Goal: Task Accomplishment & Management: Manage account settings

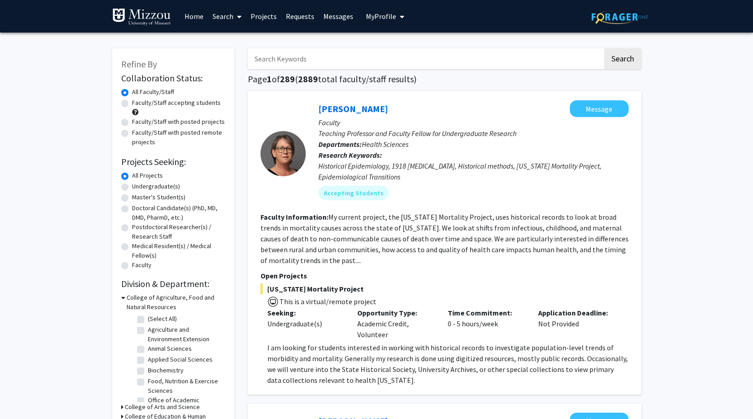
click at [388, 13] on span "My Profile" at bounding box center [381, 16] width 30 height 9
click at [399, 50] on span "View Profile" at bounding box center [422, 52] width 55 height 10
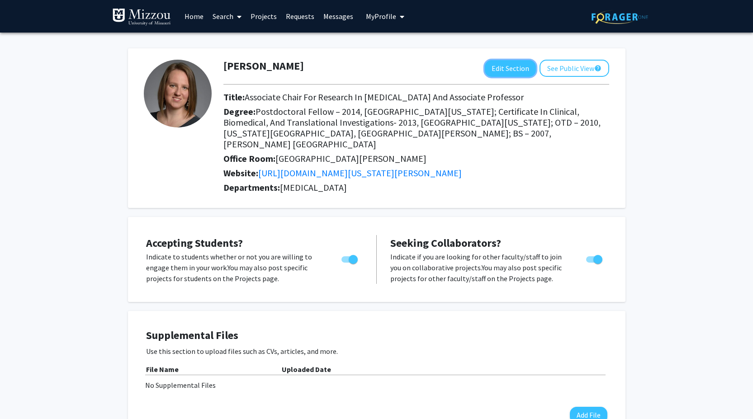
click at [494, 65] on button "Edit Section" at bounding box center [510, 68] width 51 height 17
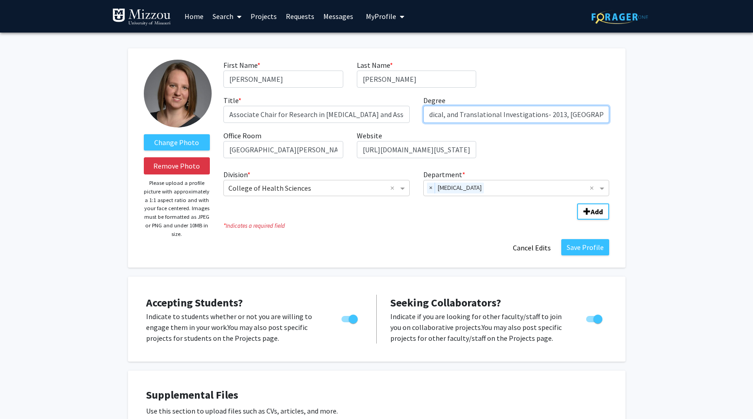
scroll to position [0, 605]
drag, startPoint x: 426, startPoint y: 115, endPoint x: 759, endPoint y: 109, distance: 333.8
click at [753, 109] on html "Skip navigation Home Search Projects Requests Messages My Profile [PERSON_NAME]…" at bounding box center [376, 209] width 753 height 419
type input "OTD"
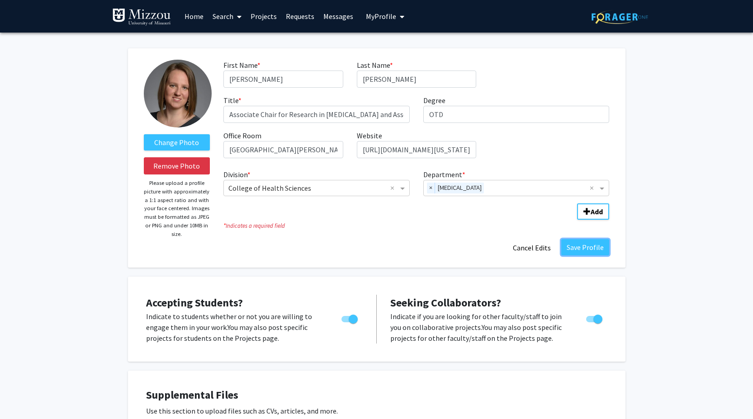
click at [587, 254] on button "Save Profile" at bounding box center [585, 247] width 48 height 16
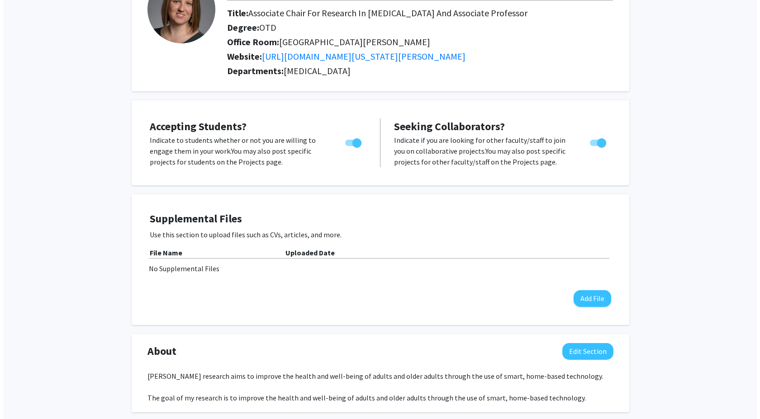
scroll to position [90, 0]
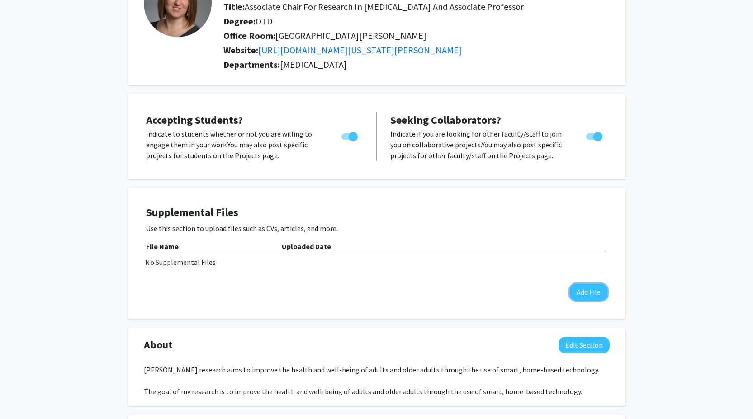
click at [597, 296] on button "Add File" at bounding box center [589, 292] width 38 height 17
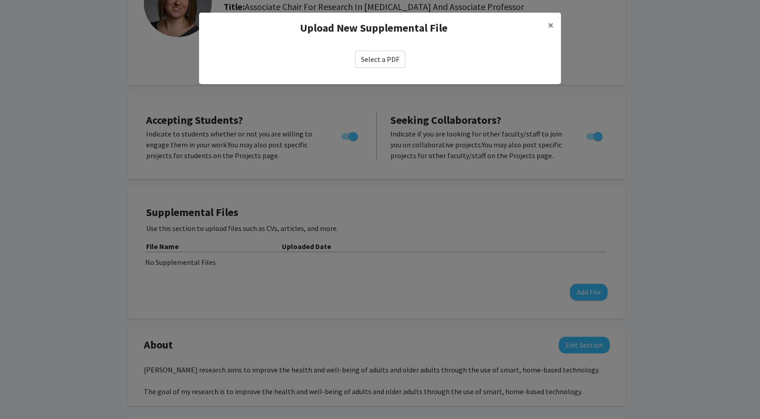
click at [382, 60] on label "Select a PDF" at bounding box center [380, 59] width 50 height 17
click at [0, 0] on input "Select a PDF" at bounding box center [0, 0] width 0 height 0
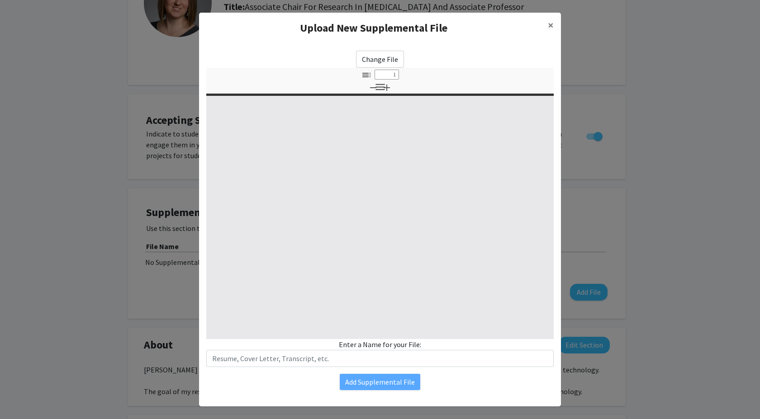
select select "custom"
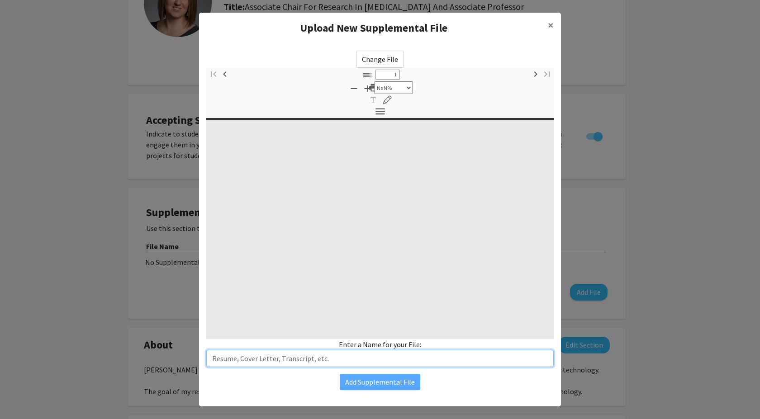
click at [322, 361] on input "text" at bounding box center [379, 358] width 347 height 17
type input "0"
select select "custom"
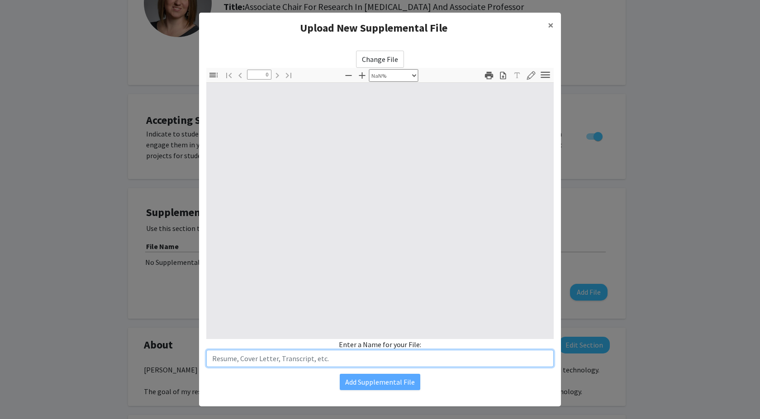
type input "1"
select select "auto"
type input "C"
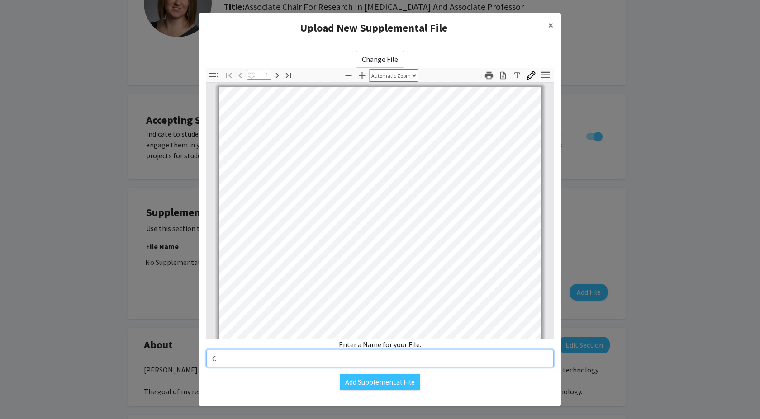
select select "auto"
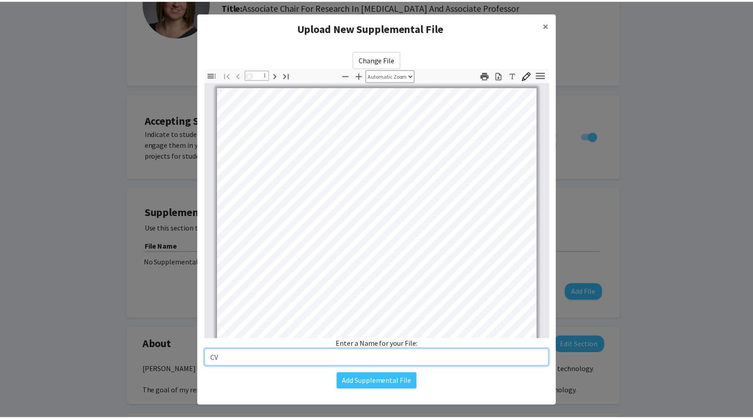
scroll to position [0, 0]
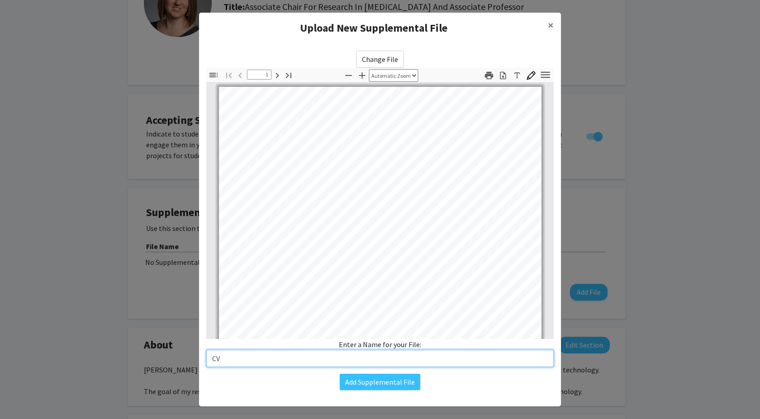
type input "CV"
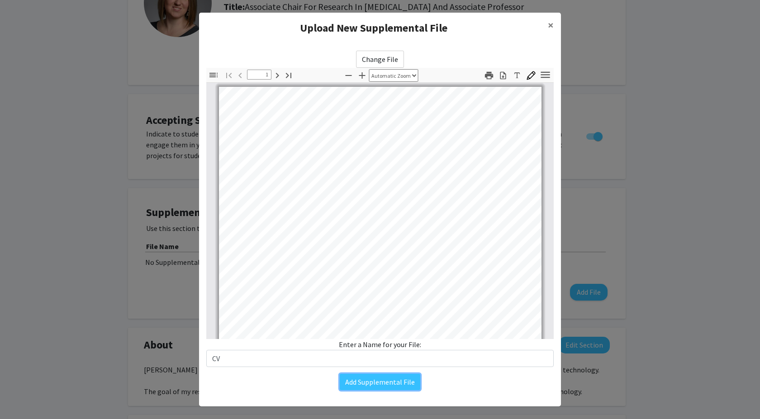
click at [386, 380] on button "Add Supplemental File" at bounding box center [380, 382] width 81 height 16
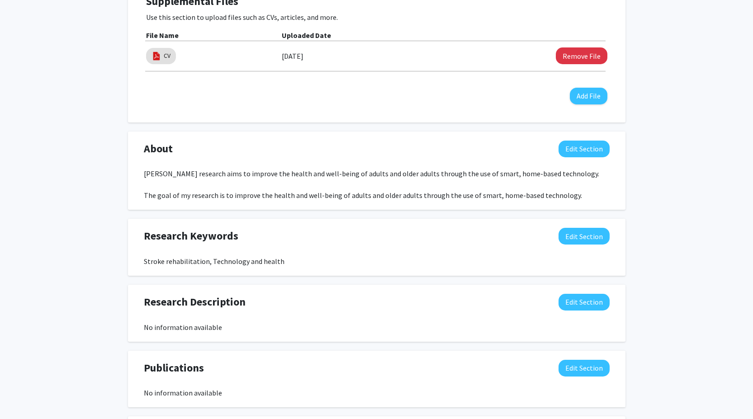
scroll to position [317, 0]
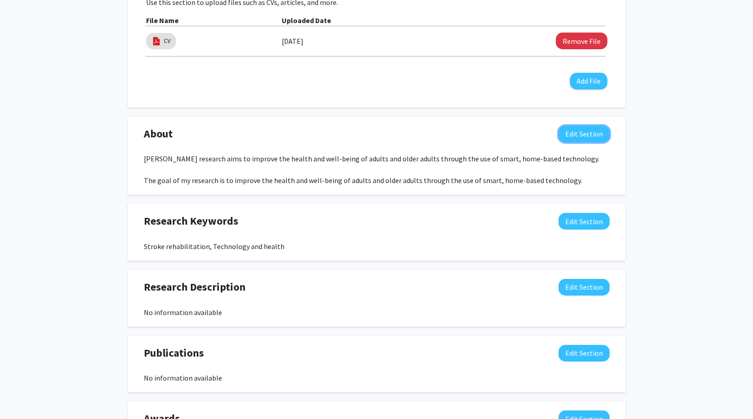
click at [588, 133] on button "Edit Section" at bounding box center [584, 134] width 51 height 17
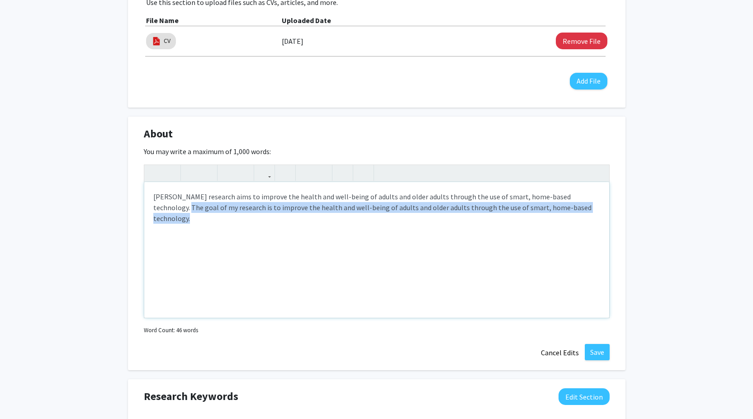
drag, startPoint x: 569, startPoint y: 208, endPoint x: 582, endPoint y: 193, distance: 19.9
click at [582, 193] on div "[PERSON_NAME] research aims to improve the health and well-being of adults and …" at bounding box center [376, 250] width 465 height 136
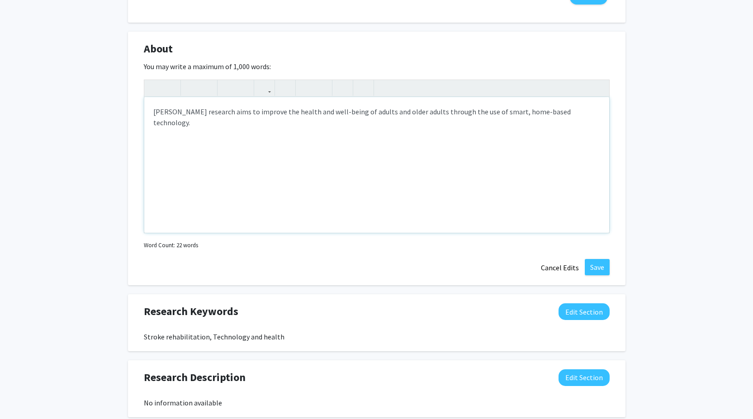
scroll to position [407, 0]
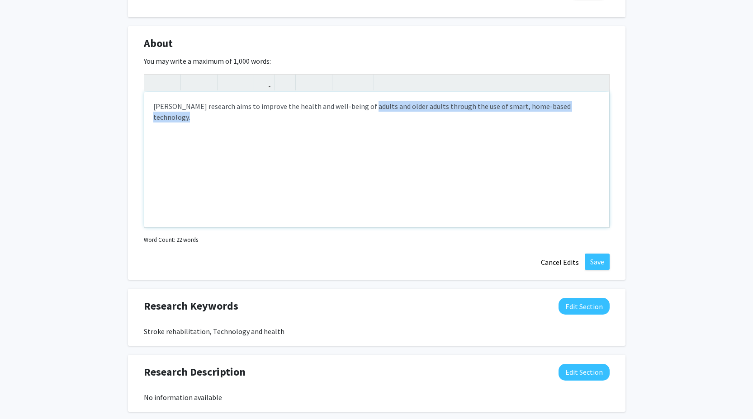
drag, startPoint x: 356, startPoint y: 106, endPoint x: 579, endPoint y: 104, distance: 223.4
click at [579, 104] on div "[PERSON_NAME] research aims to improve the health and well-being of adults and …" at bounding box center [376, 160] width 465 height 136
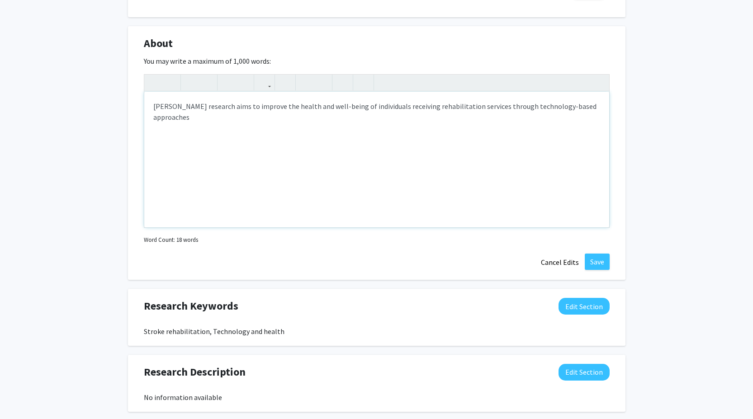
type textarea "[PERSON_NAME] research aims to improve the health and well-being of individuals…"
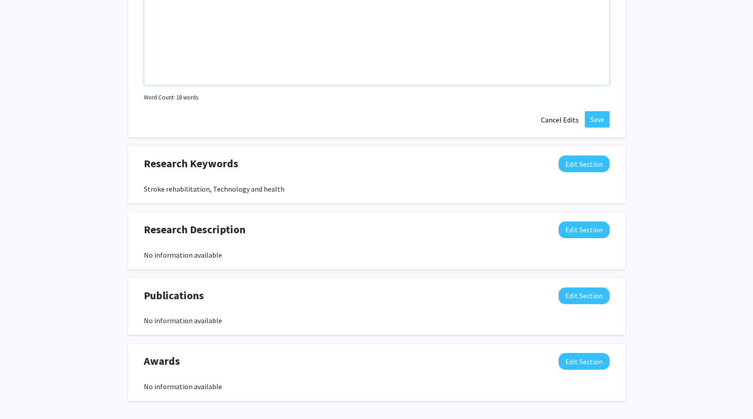
scroll to position [588, 0]
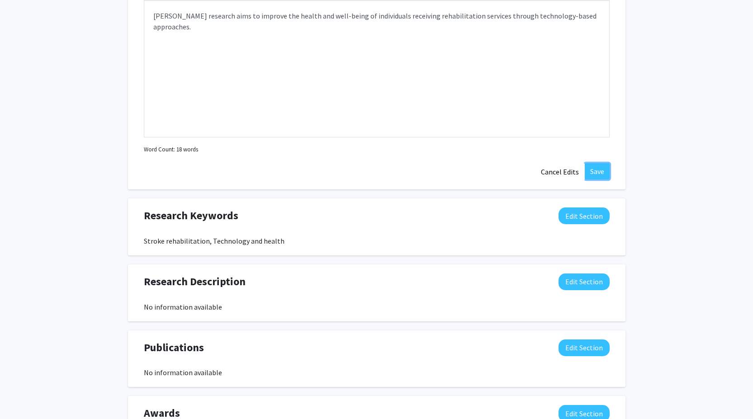
click at [601, 173] on button "Save" at bounding box center [597, 171] width 25 height 16
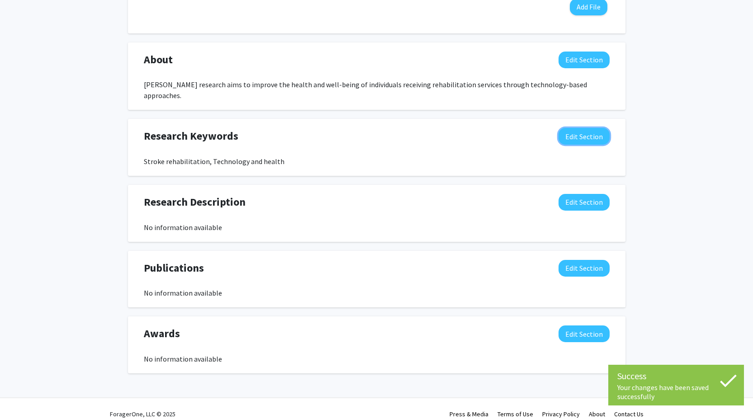
click at [590, 128] on button "Edit Section" at bounding box center [584, 136] width 51 height 17
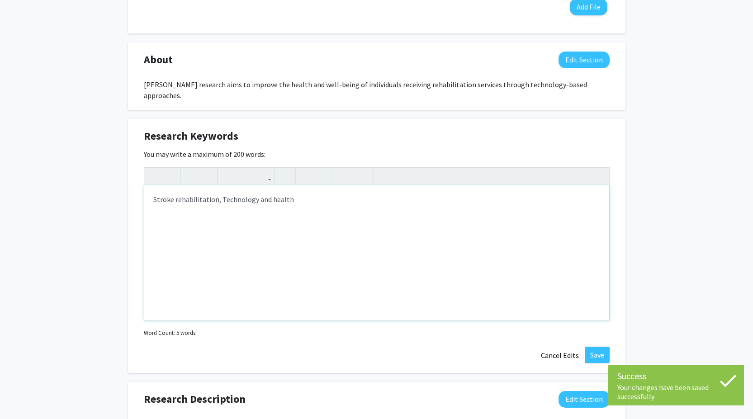
click at [219, 190] on div "Stroke rehabilitation, Technology and health" at bounding box center [376, 253] width 465 height 136
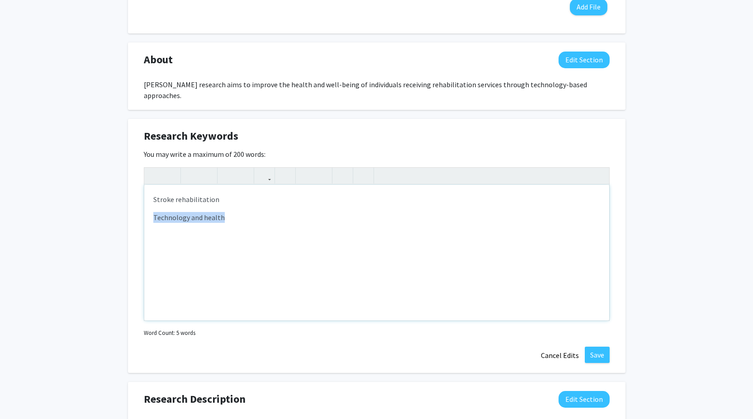
drag, startPoint x: 224, startPoint y: 204, endPoint x: 112, endPoint y: 212, distance: 112.5
click at [112, 212] on div "[PERSON_NAME] Edit Section See Public View help Title: Associate Chair For Rese…" at bounding box center [376, 121] width 753 height 958
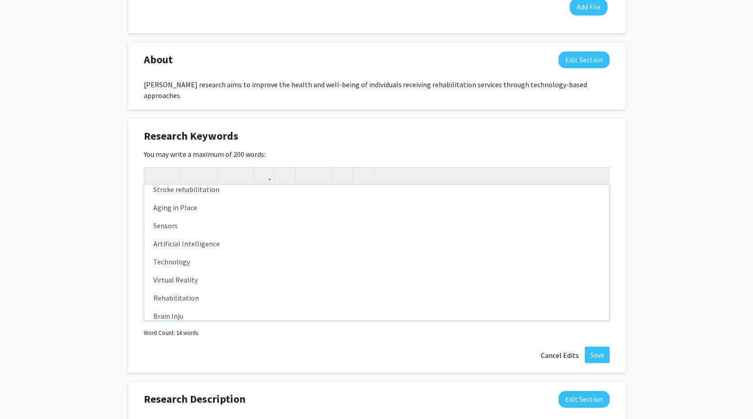
type textarea "<p>Stroke rehabilitation</p><p>Aging in Place</p><p>Sensors</p><p>Artificial In…"
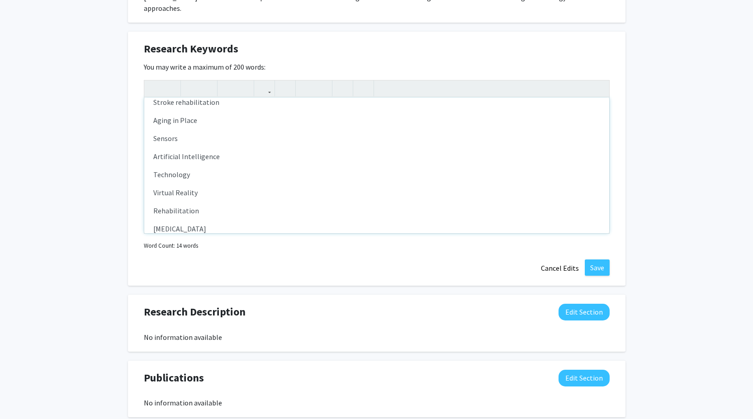
scroll to position [481, 0]
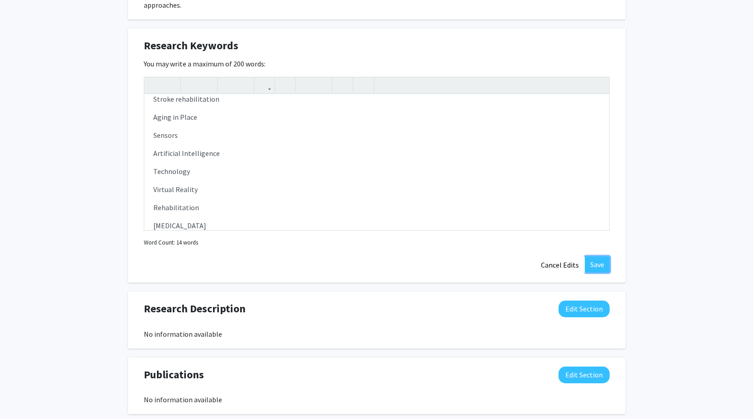
click at [598, 256] on button "Save" at bounding box center [597, 264] width 25 height 16
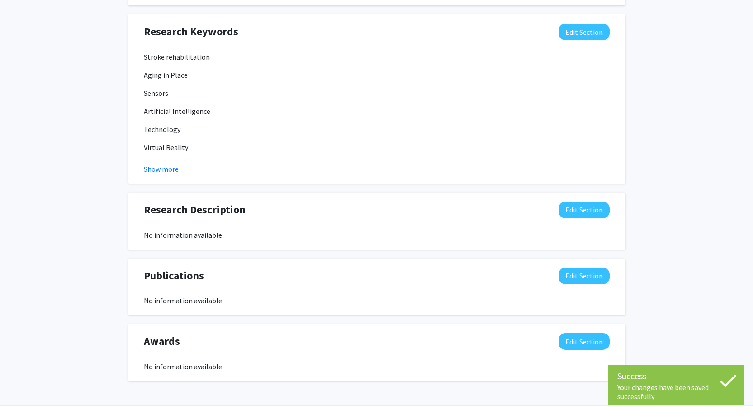
scroll to position [503, 0]
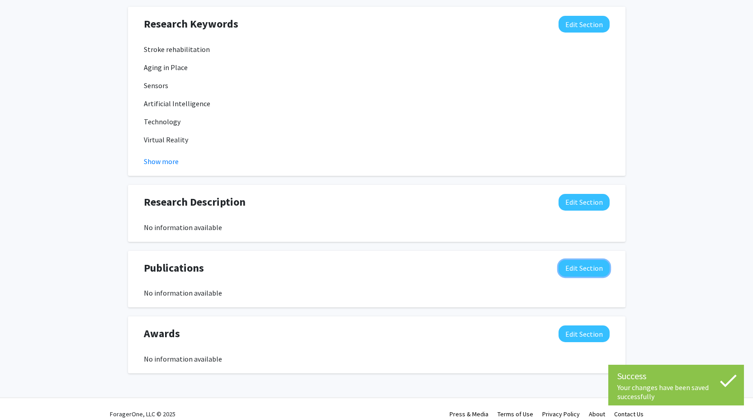
click at [582, 260] on button "Edit Section" at bounding box center [584, 268] width 51 height 17
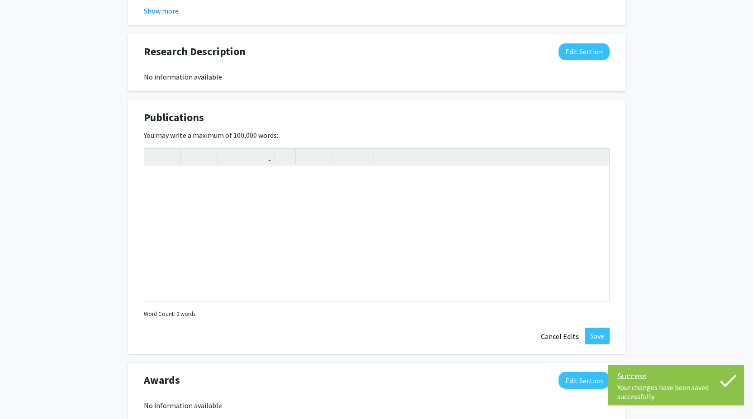
scroll to position [684, 0]
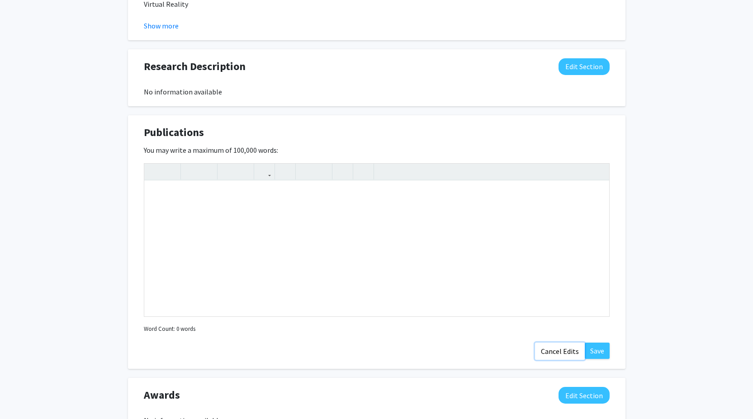
click at [563, 345] on button "Cancel Edits" at bounding box center [560, 351] width 50 height 17
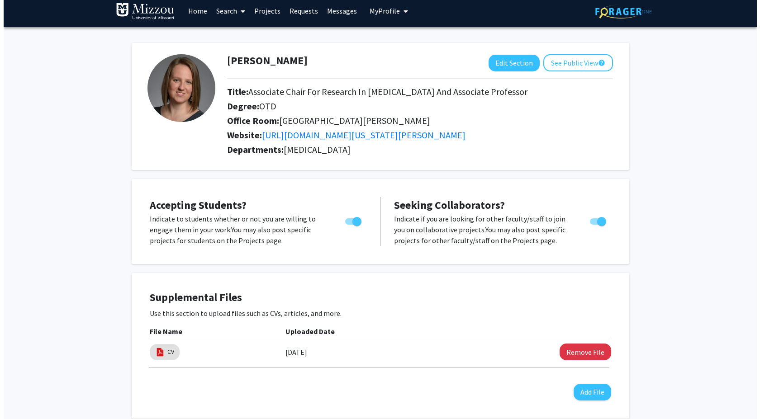
scroll to position [0, 0]
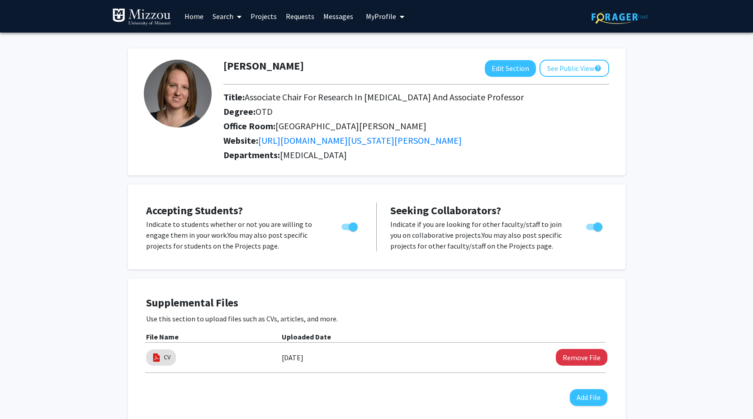
click at [265, 17] on link "Projects" at bounding box center [263, 16] width 35 height 32
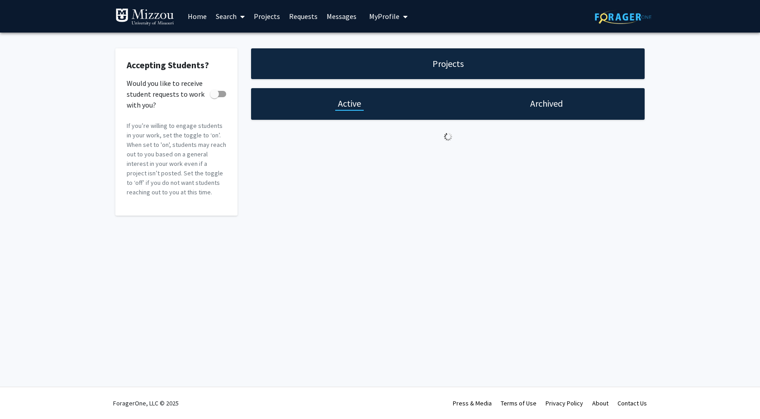
checkbox input "true"
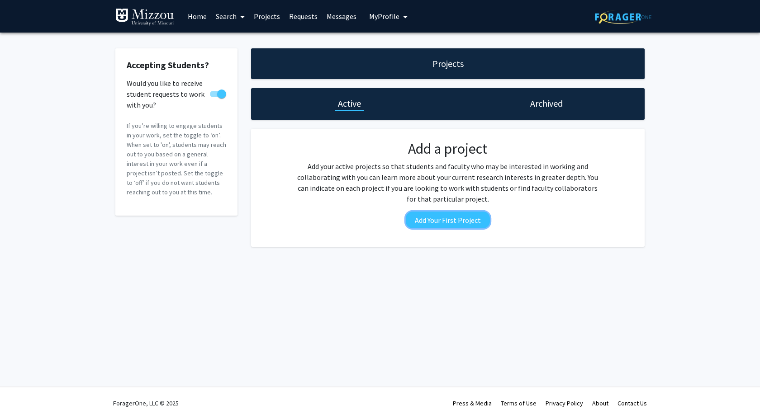
click at [450, 222] on button "Add Your First Project" at bounding box center [448, 220] width 84 height 17
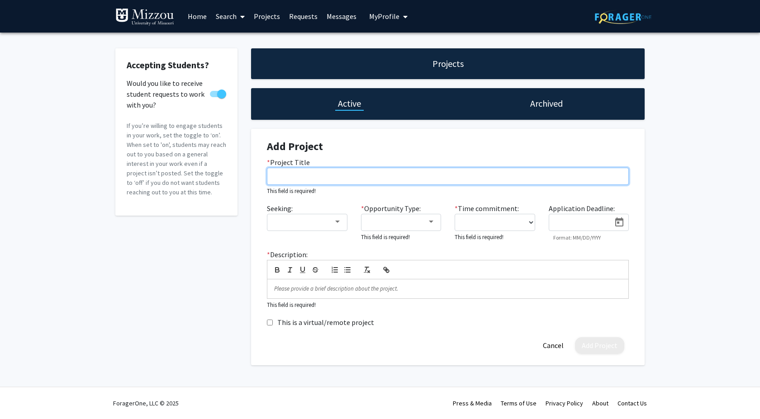
click at [302, 174] on input "* Project Title" at bounding box center [448, 176] width 362 height 17
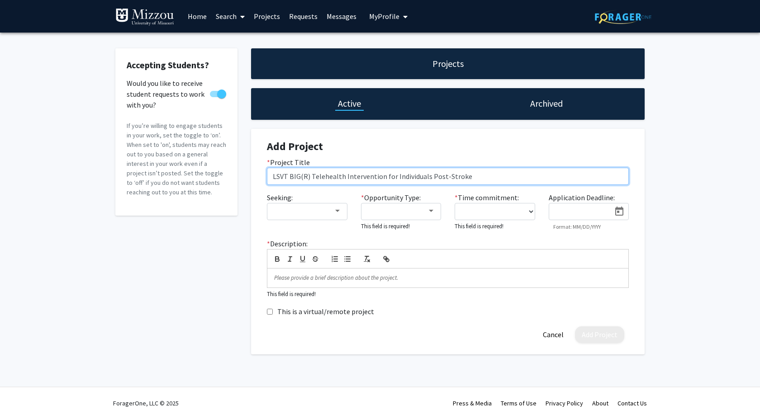
type input "LSVT BIG(R) Telehealth Intervention for Individuals Post-Stroke"
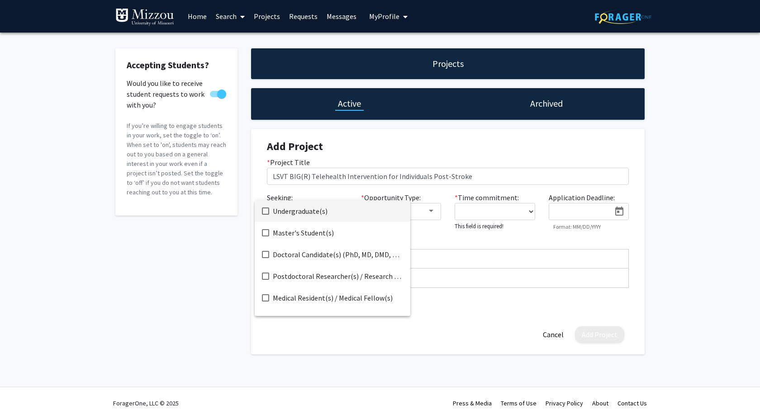
click at [266, 212] on mat-pseudo-checkbox at bounding box center [265, 211] width 7 height 7
click at [266, 232] on mat-pseudo-checkbox at bounding box center [265, 232] width 7 height 7
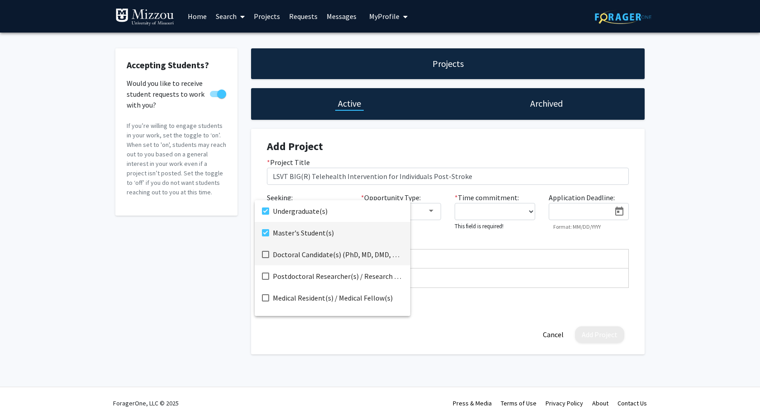
click at [266, 258] on mat-pseudo-checkbox at bounding box center [265, 254] width 7 height 7
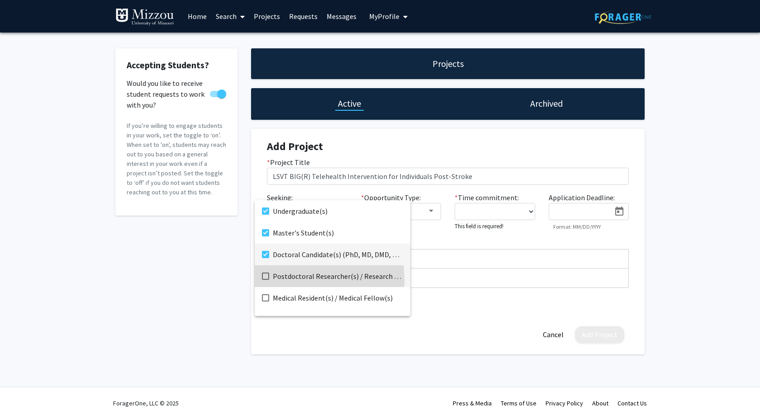
click at [265, 281] on mat-option "Postdoctoral Researcher(s) / Research Staff" at bounding box center [333, 276] width 156 height 22
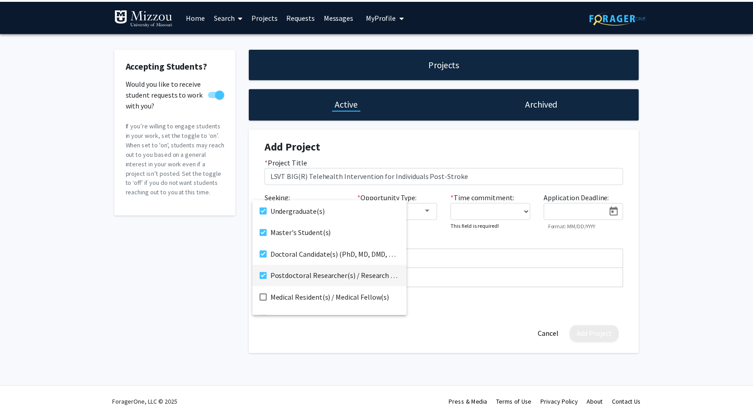
scroll to position [14, 0]
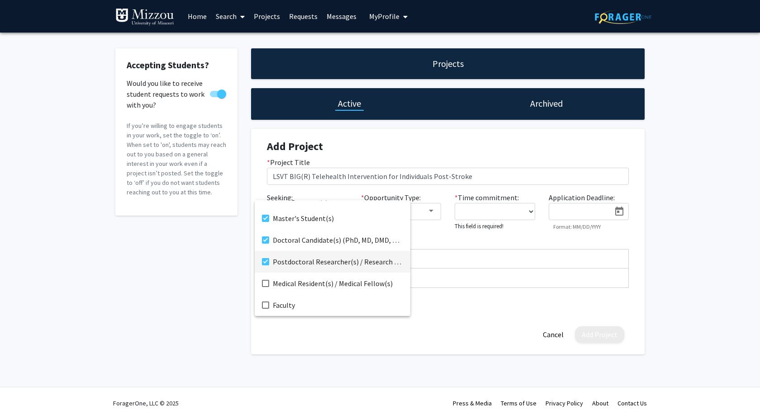
click at [431, 210] on div at bounding box center [380, 209] width 760 height 419
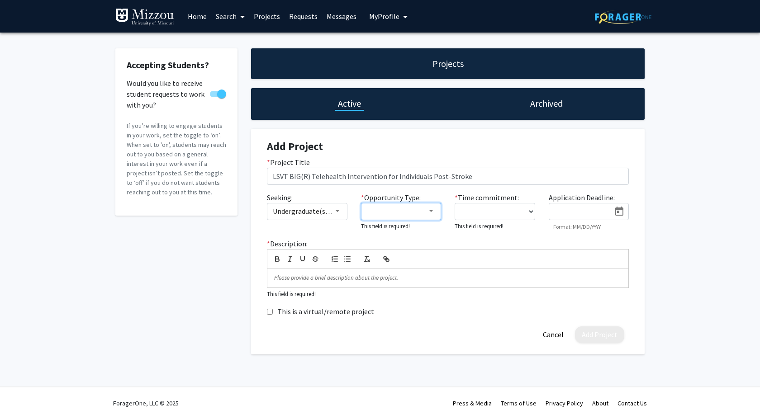
click at [431, 210] on div at bounding box center [431, 211] width 5 height 2
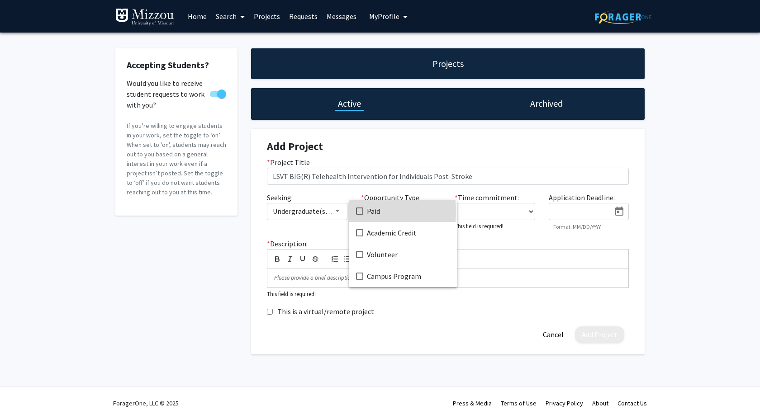
click at [359, 212] on mat-pseudo-checkbox at bounding box center [359, 211] width 7 height 7
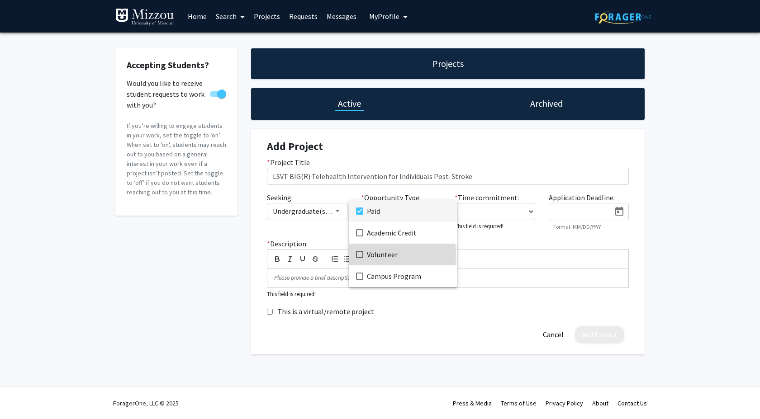
click at [357, 256] on mat-pseudo-checkbox at bounding box center [359, 254] width 7 height 7
click at [358, 233] on mat-pseudo-checkbox at bounding box center [359, 232] width 7 height 7
click at [493, 211] on div at bounding box center [380, 209] width 760 height 419
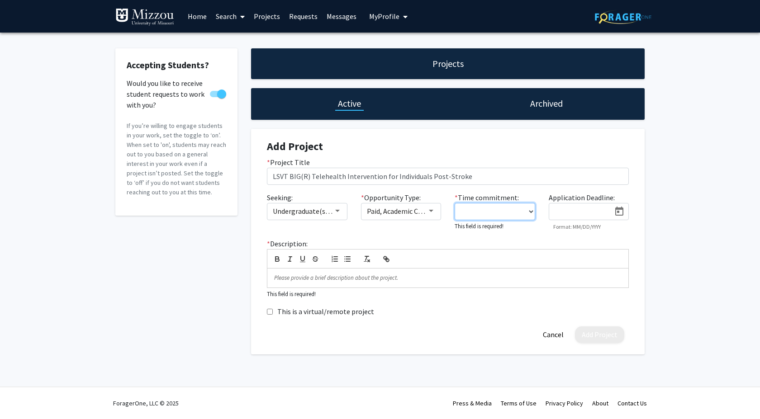
click at [530, 211] on select "0 - 5 hours/week 5 - 10 hours/week 10 - 15 hours/week 15 - 20 hours/week 20 - 3…" at bounding box center [495, 211] width 81 height 17
select select "5 - 10"
click at [455, 203] on select "0 - 5 hours/week 5 - 10 hours/week 10 - 15 hours/week 15 - 20 hours/week 20 - 3…" at bounding box center [495, 211] width 81 height 17
click at [584, 209] on input at bounding box center [582, 212] width 57 height 8
click at [329, 276] on p at bounding box center [447, 277] width 347 height 8
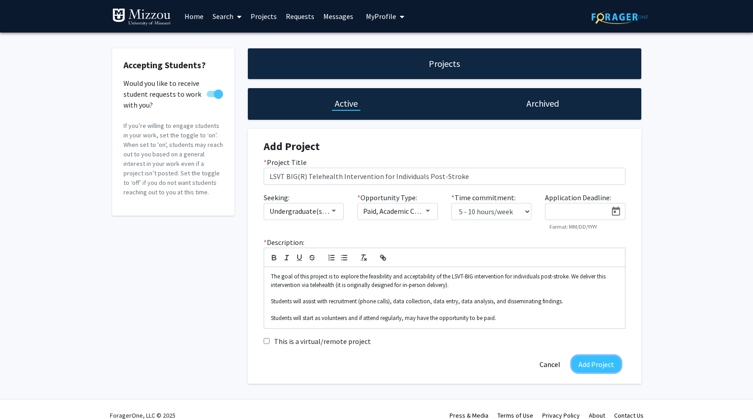
click at [591, 366] on button "Add Project" at bounding box center [596, 364] width 49 height 17
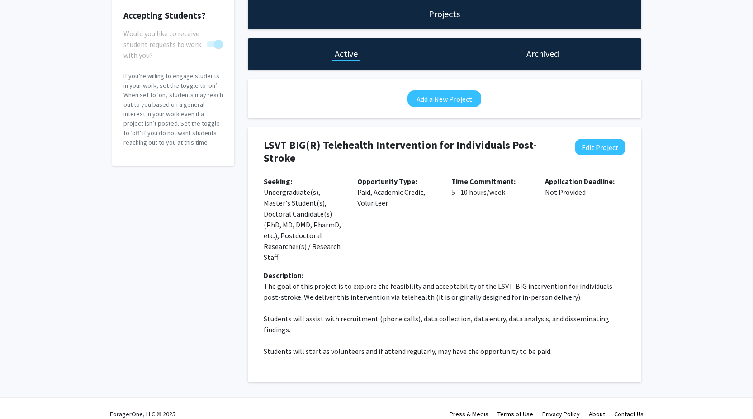
scroll to position [0, 0]
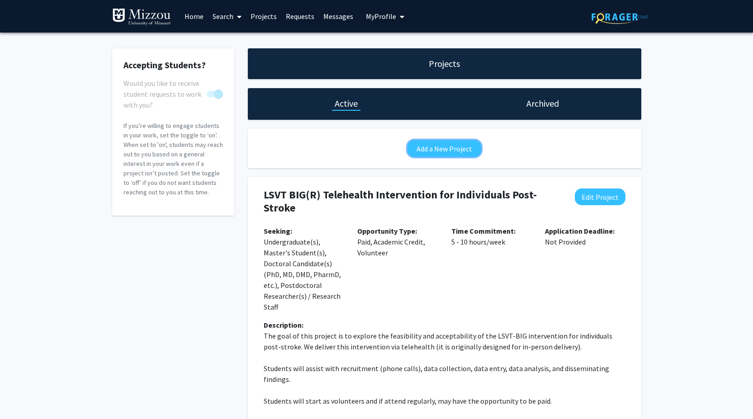
click at [441, 153] on button "Add a New Project" at bounding box center [445, 148] width 74 height 17
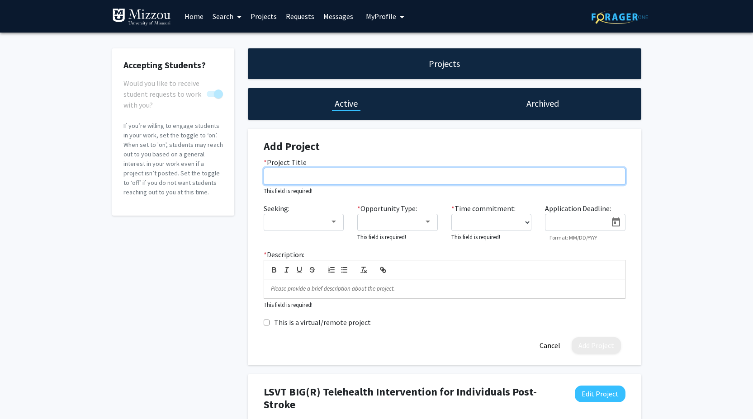
click at [336, 177] on input "* Project Title" at bounding box center [445, 176] width 362 height 17
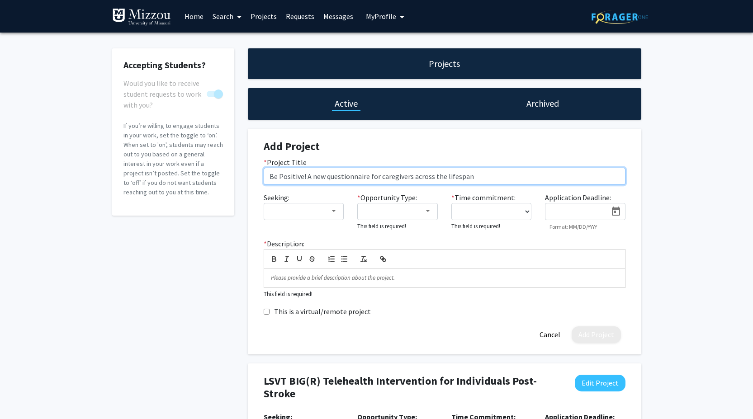
type input "Be Positive! A new questionnaire for caregivers across the lifespan"
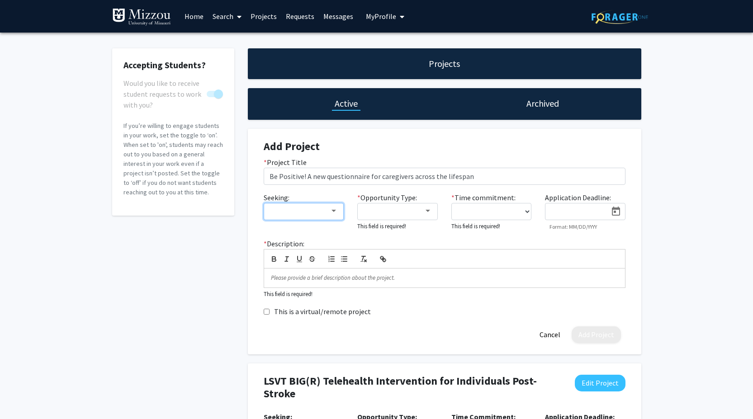
click at [336, 204] on mat-select at bounding box center [304, 211] width 81 height 17
click at [333, 215] on div at bounding box center [304, 211] width 69 height 8
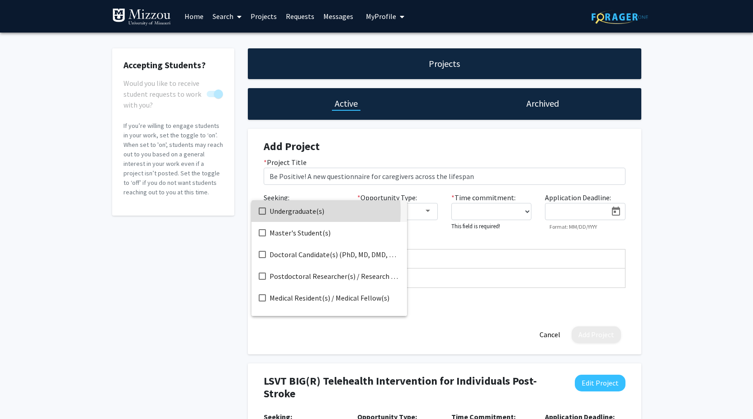
click at [262, 212] on mat-pseudo-checkbox at bounding box center [262, 211] width 7 height 7
click at [263, 234] on mat-pseudo-checkbox at bounding box center [262, 232] width 7 height 7
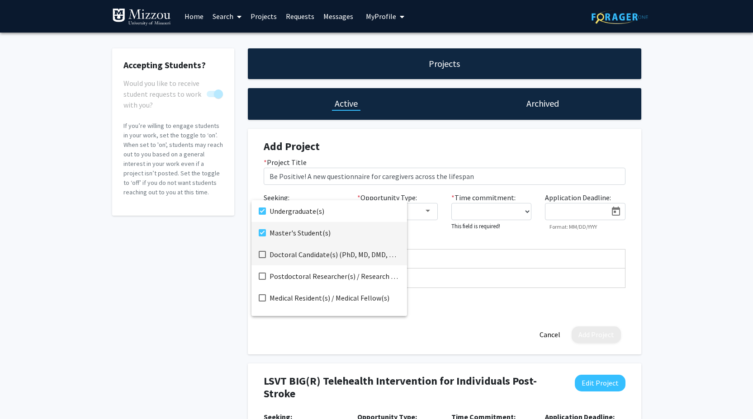
click at [264, 255] on mat-pseudo-checkbox at bounding box center [262, 254] width 7 height 7
click at [263, 275] on mat-pseudo-checkbox at bounding box center [262, 276] width 7 height 7
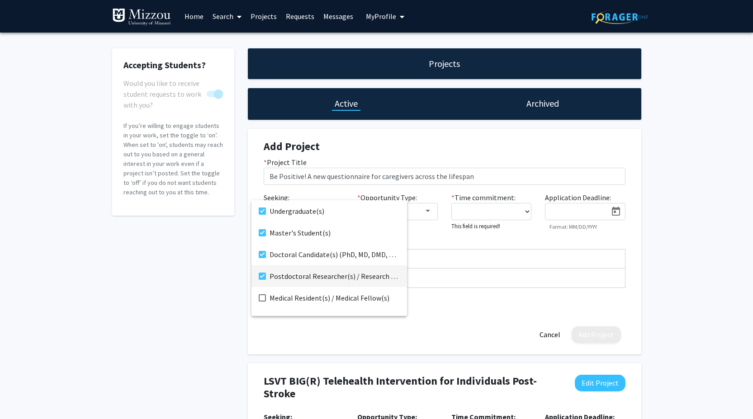
click at [430, 205] on div at bounding box center [376, 209] width 753 height 419
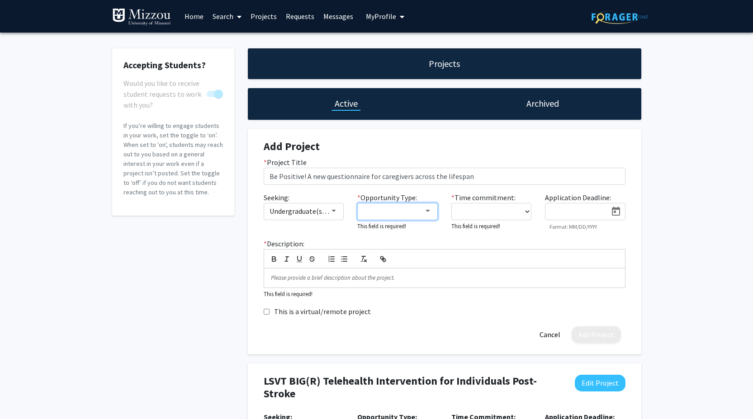
click at [428, 209] on div at bounding box center [428, 211] width 8 height 7
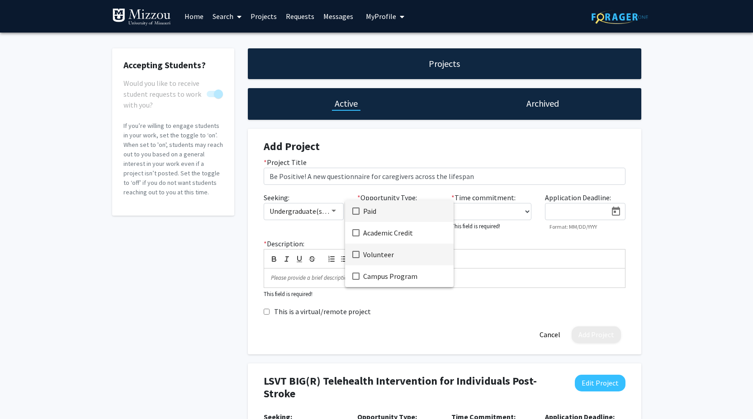
click at [355, 254] on mat-pseudo-checkbox at bounding box center [355, 254] width 7 height 7
click at [482, 209] on div at bounding box center [376, 209] width 753 height 419
click at [538, 215] on div "Application Deadline: Format: MM/DD/YYYY" at bounding box center [585, 211] width 94 height 39
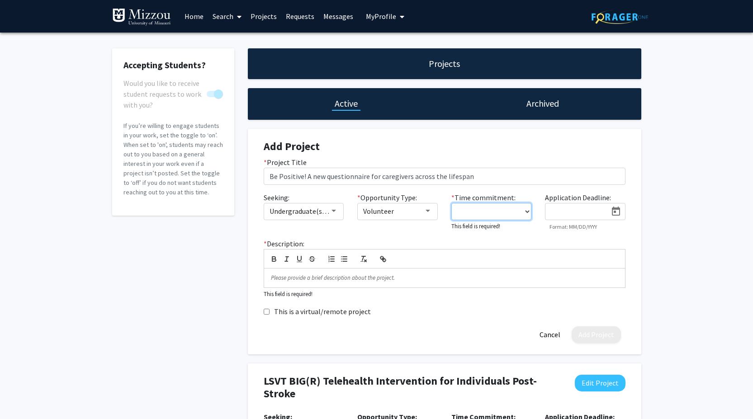
click at [519, 213] on select "0 - 5 hours/week 5 - 10 hours/week 10 - 15 hours/week 15 - 20 hours/week 20 - 3…" at bounding box center [491, 211] width 81 height 17
select select "5 - 10"
click at [451, 203] on select "0 - 5 hours/week 5 - 10 hours/week 10 - 15 hours/week 15 - 20 hours/week 20 - 3…" at bounding box center [491, 211] width 81 height 17
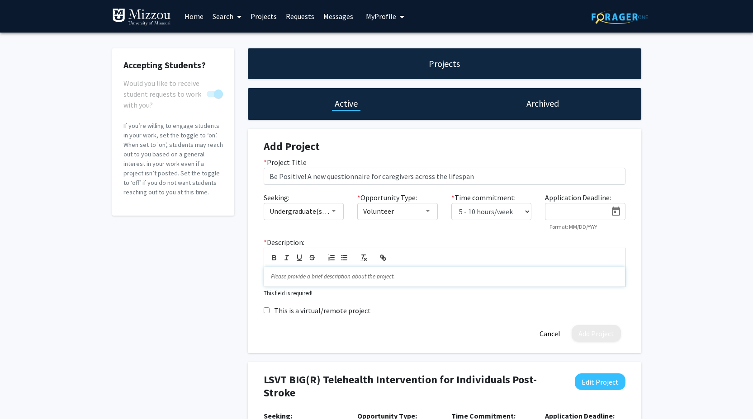
click at [327, 280] on p at bounding box center [444, 277] width 347 height 8
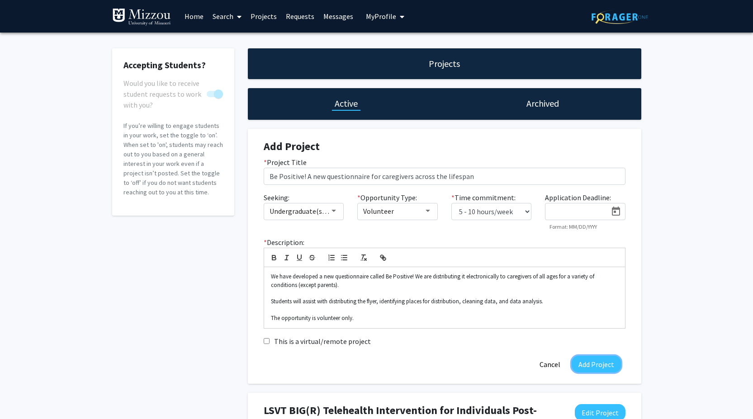
click at [600, 363] on button "Add Project" at bounding box center [596, 364] width 49 height 17
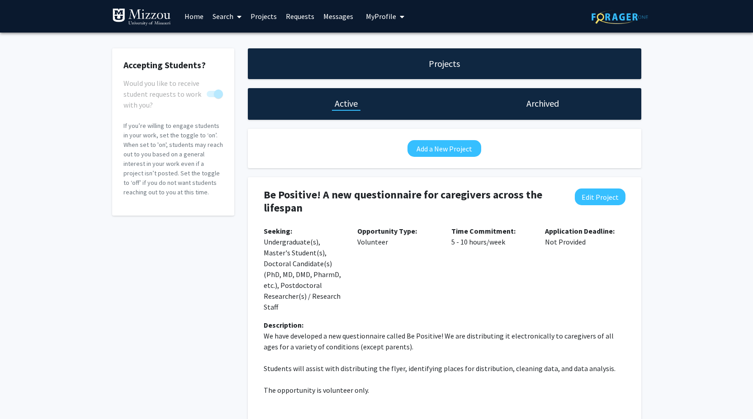
click at [303, 17] on link "Requests" at bounding box center [300, 16] width 38 height 32
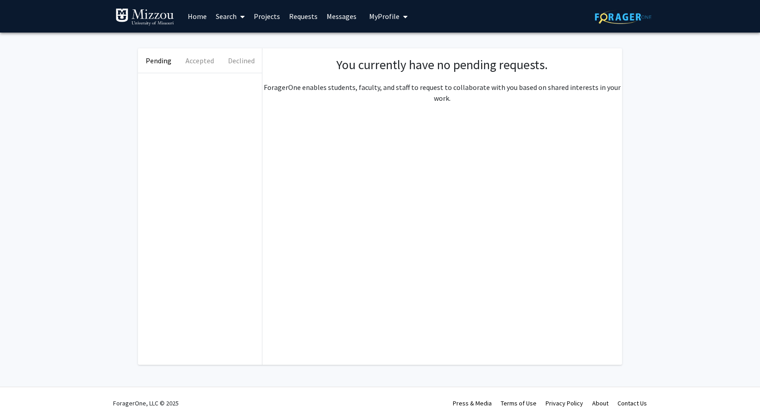
click at [345, 15] on link "Messages" at bounding box center [341, 16] width 39 height 32
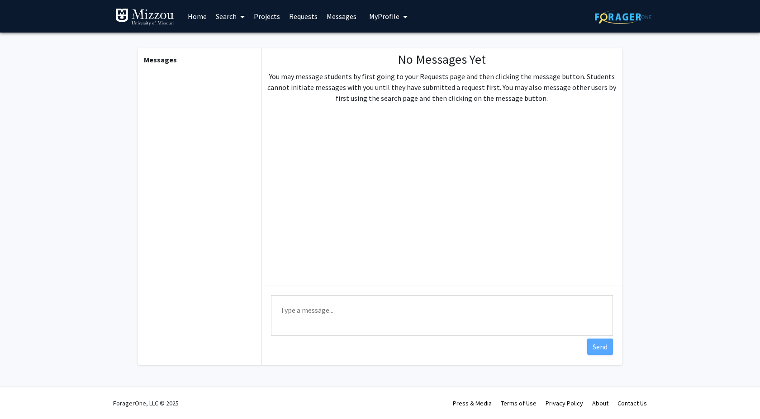
click at [390, 16] on span "My Profile" at bounding box center [384, 16] width 30 height 9
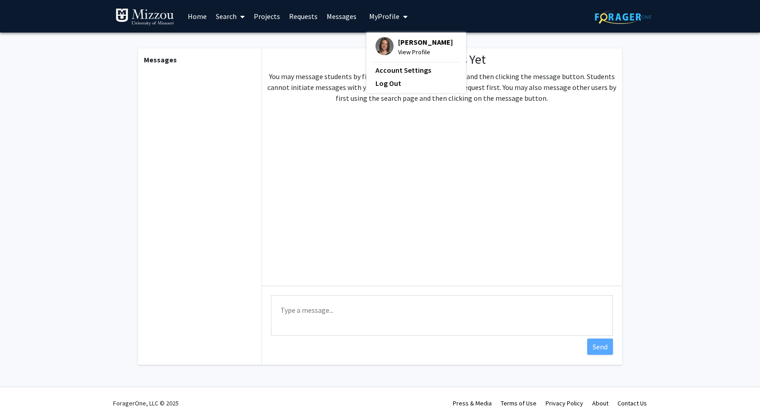
click at [190, 15] on link "Home" at bounding box center [197, 16] width 28 height 32
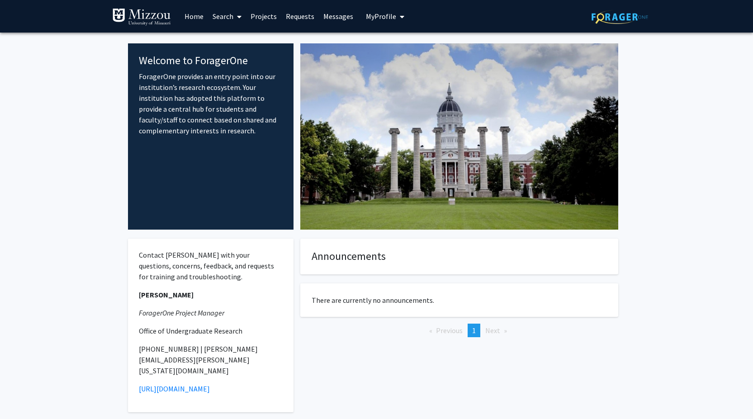
click at [396, 19] on span "My profile dropdown to access profile and logout" at bounding box center [400, 17] width 8 height 32
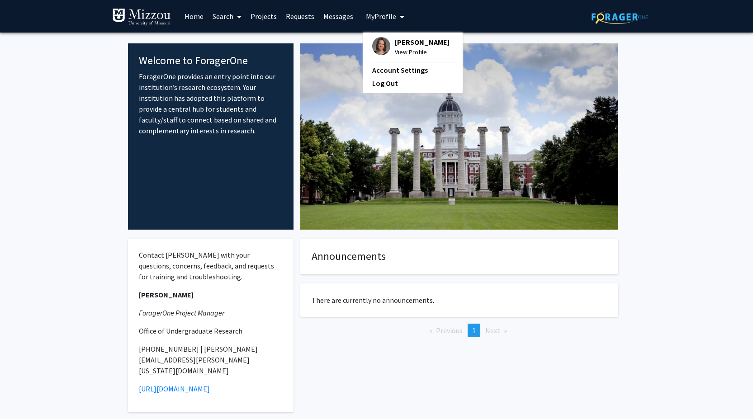
click at [401, 48] on span "View Profile" at bounding box center [422, 52] width 55 height 10
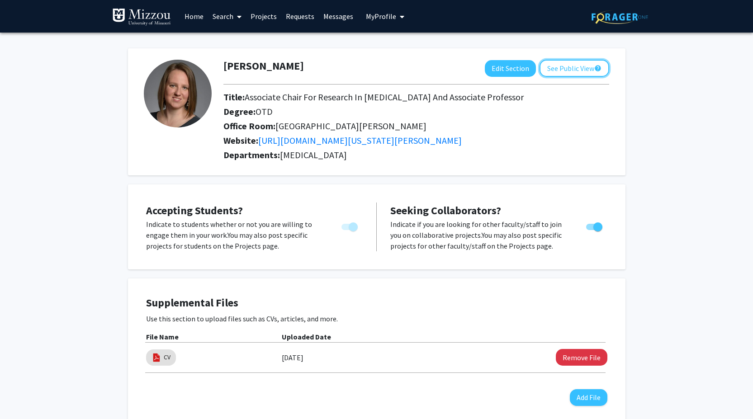
click at [570, 66] on button "See Public View help" at bounding box center [575, 68] width 70 height 17
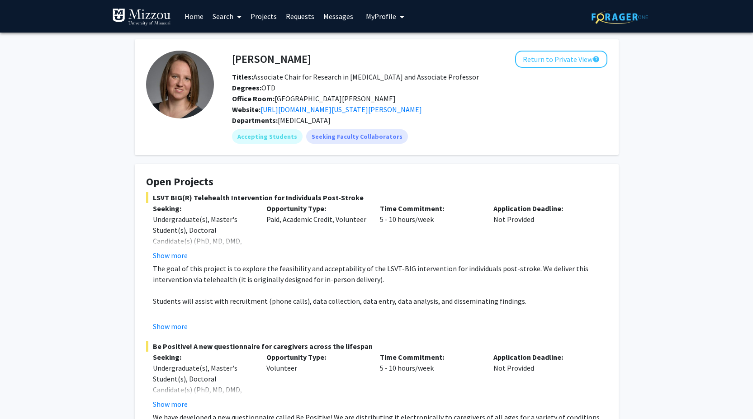
click at [198, 17] on link "Home" at bounding box center [194, 16] width 28 height 32
